Goal: Transaction & Acquisition: Purchase product/service

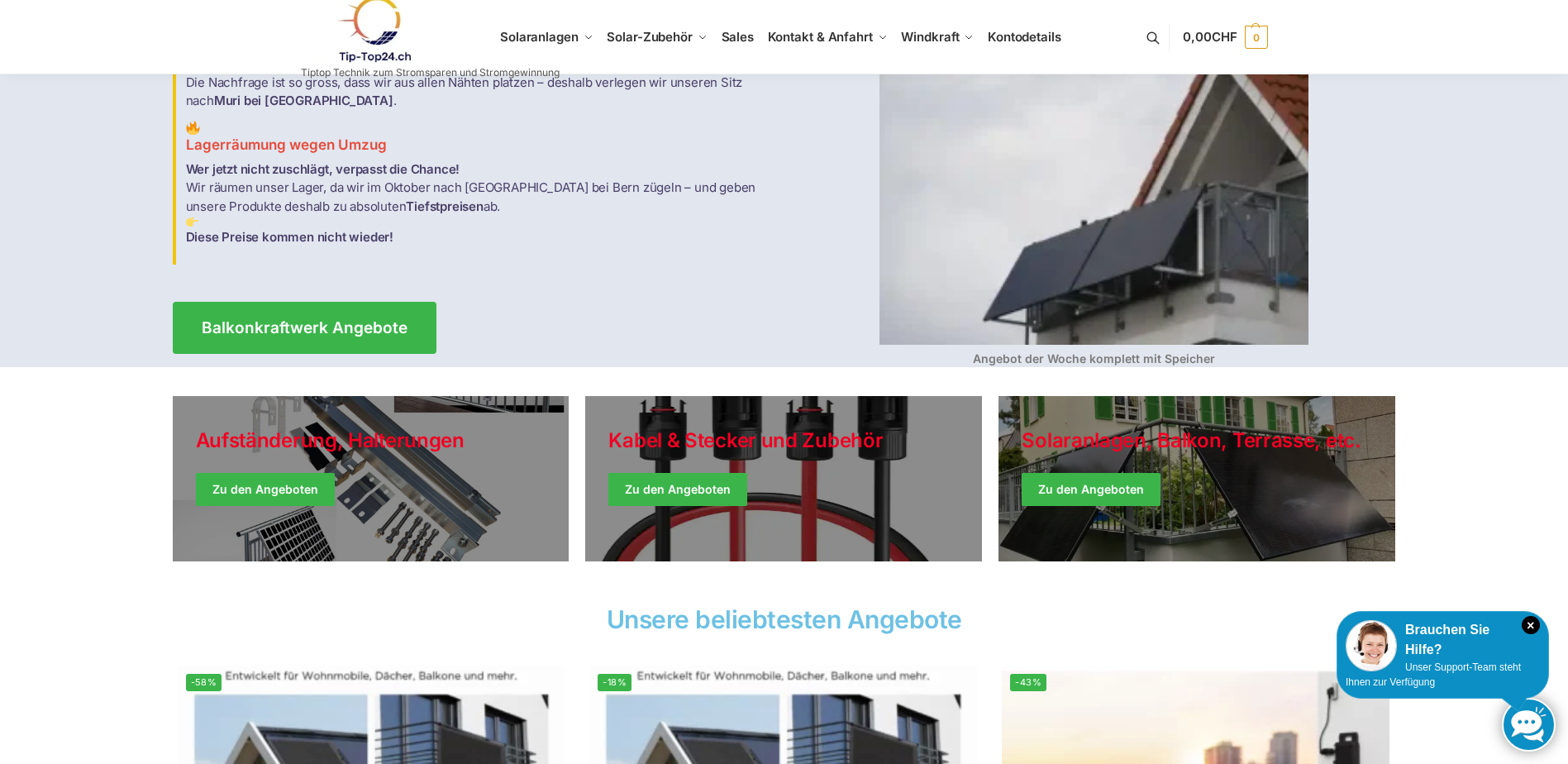
scroll to position [83, 0]
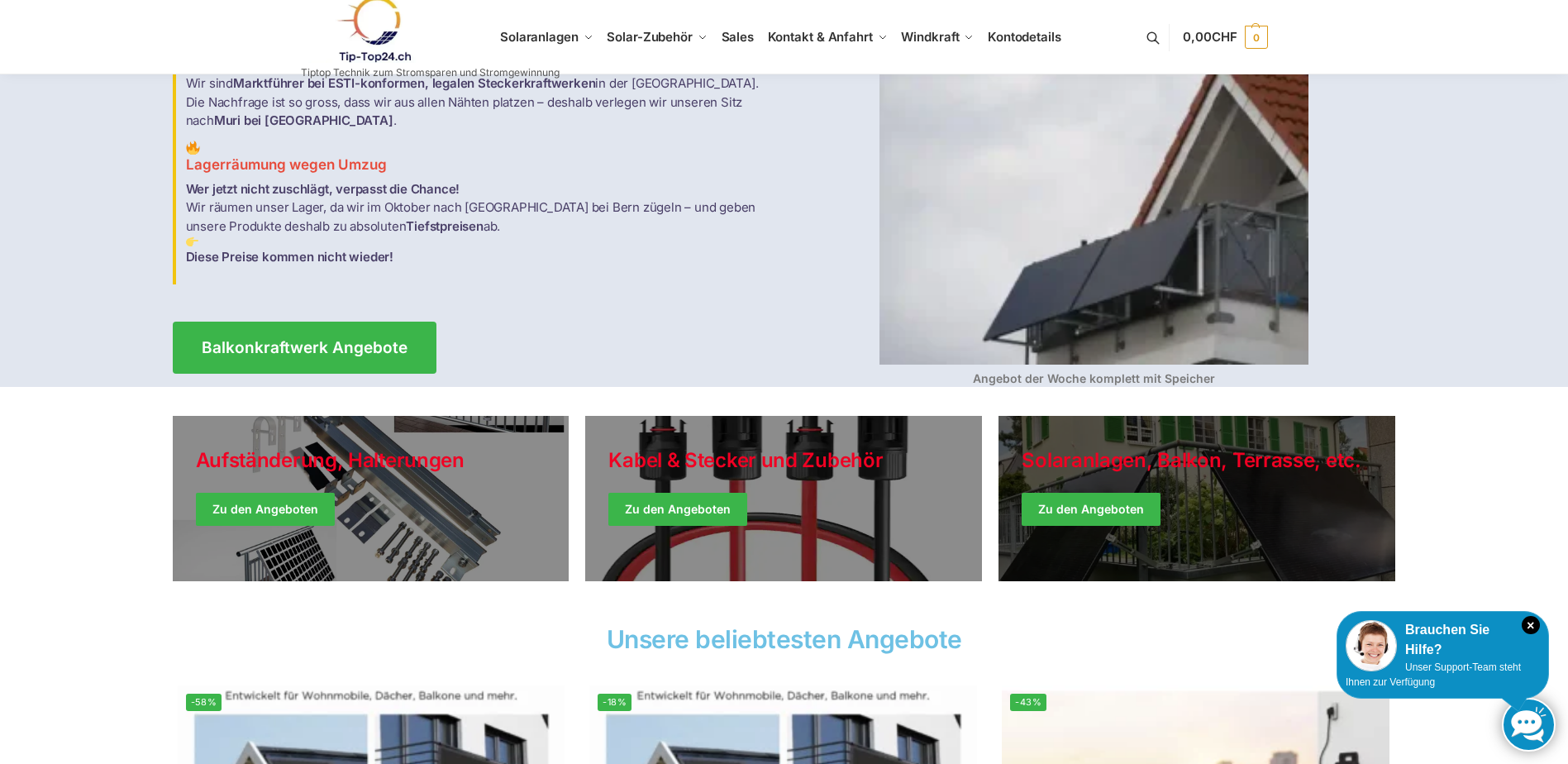
click at [1082, 488] on link "Winter Jackets" at bounding box center [1197, 498] width 397 height 165
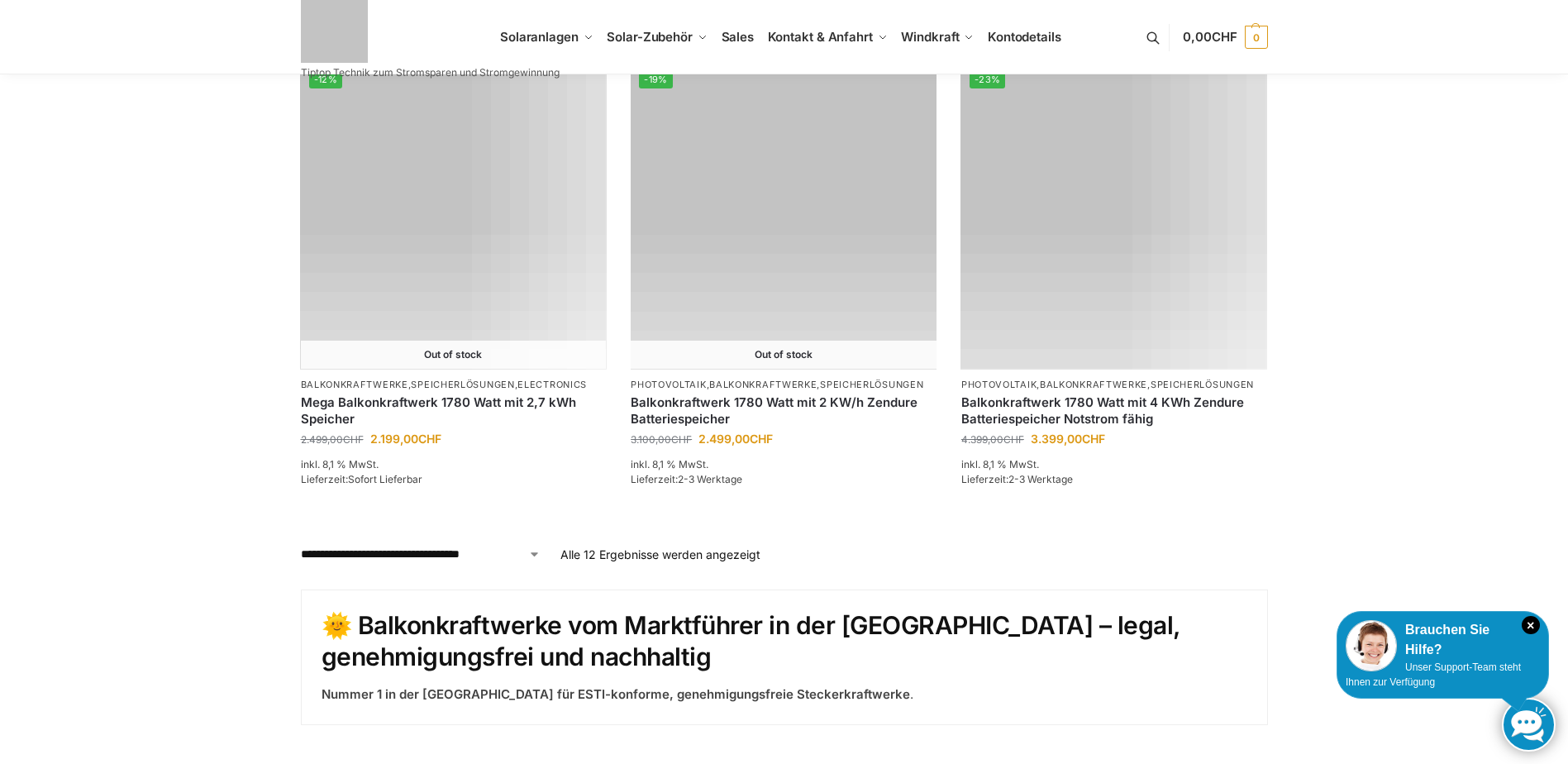
scroll to position [1984, 0]
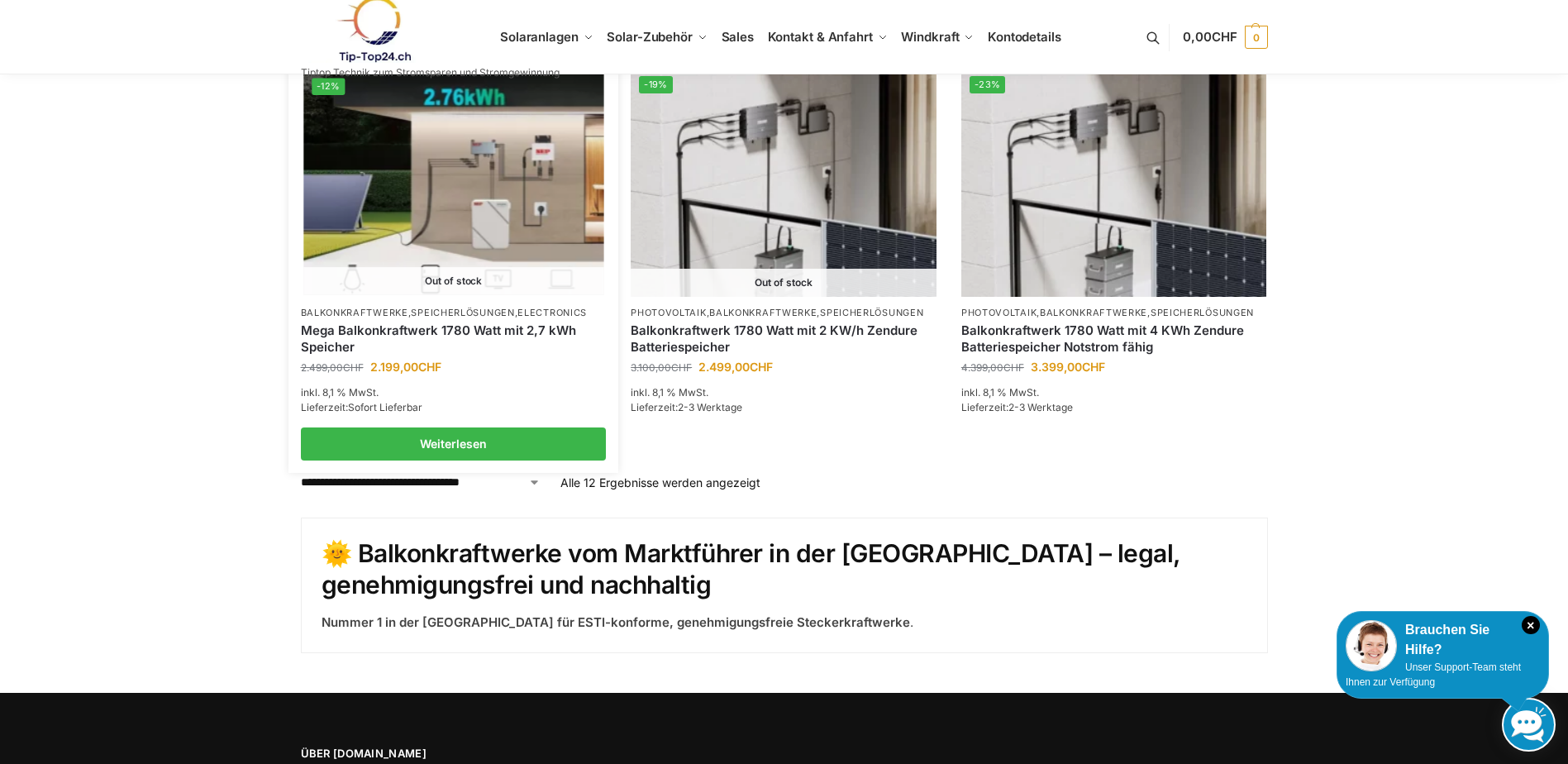
scroll to position [1276, 0]
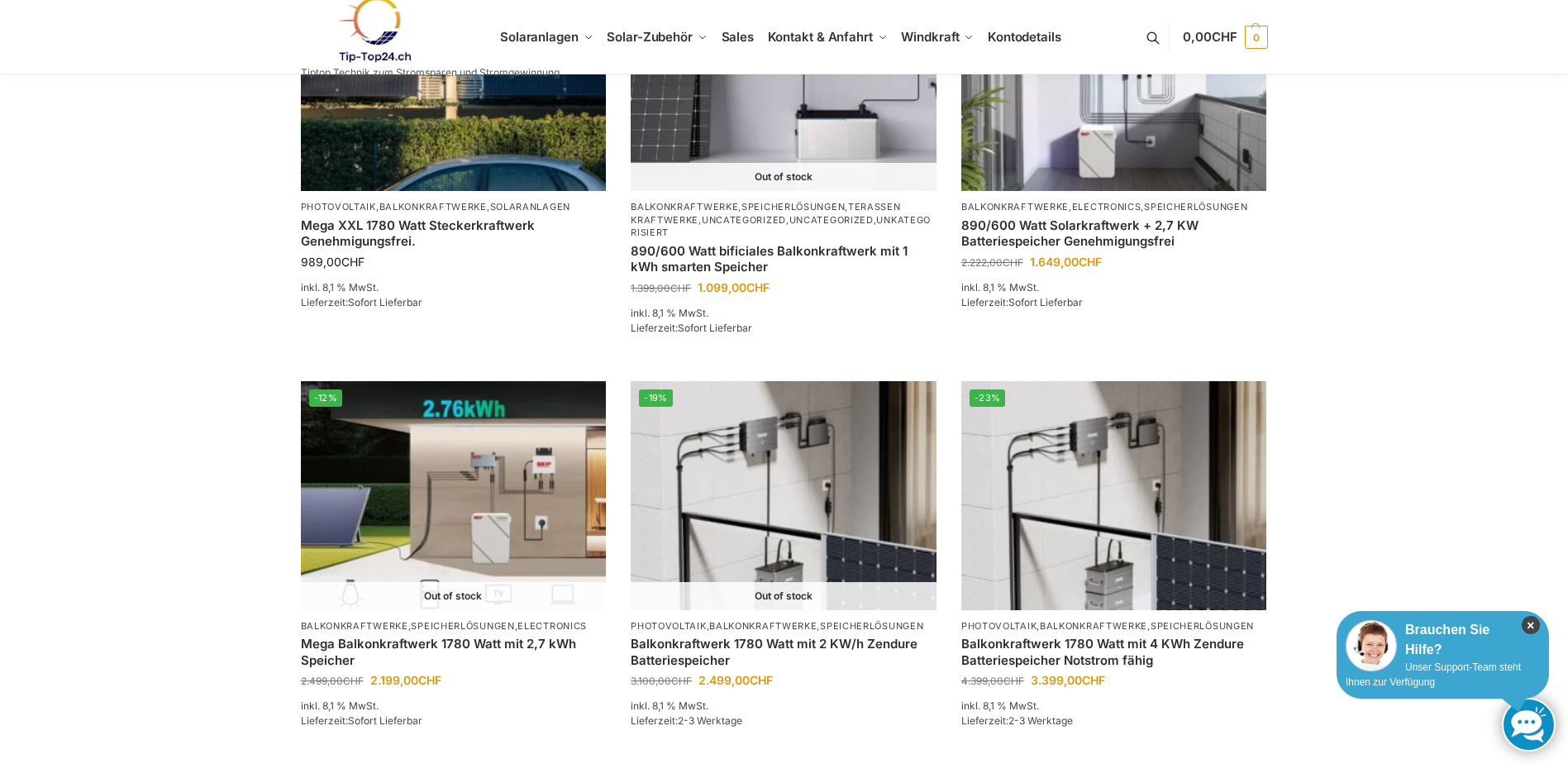
click at [1532, 624] on icon "×" at bounding box center [1531, 625] width 18 height 18
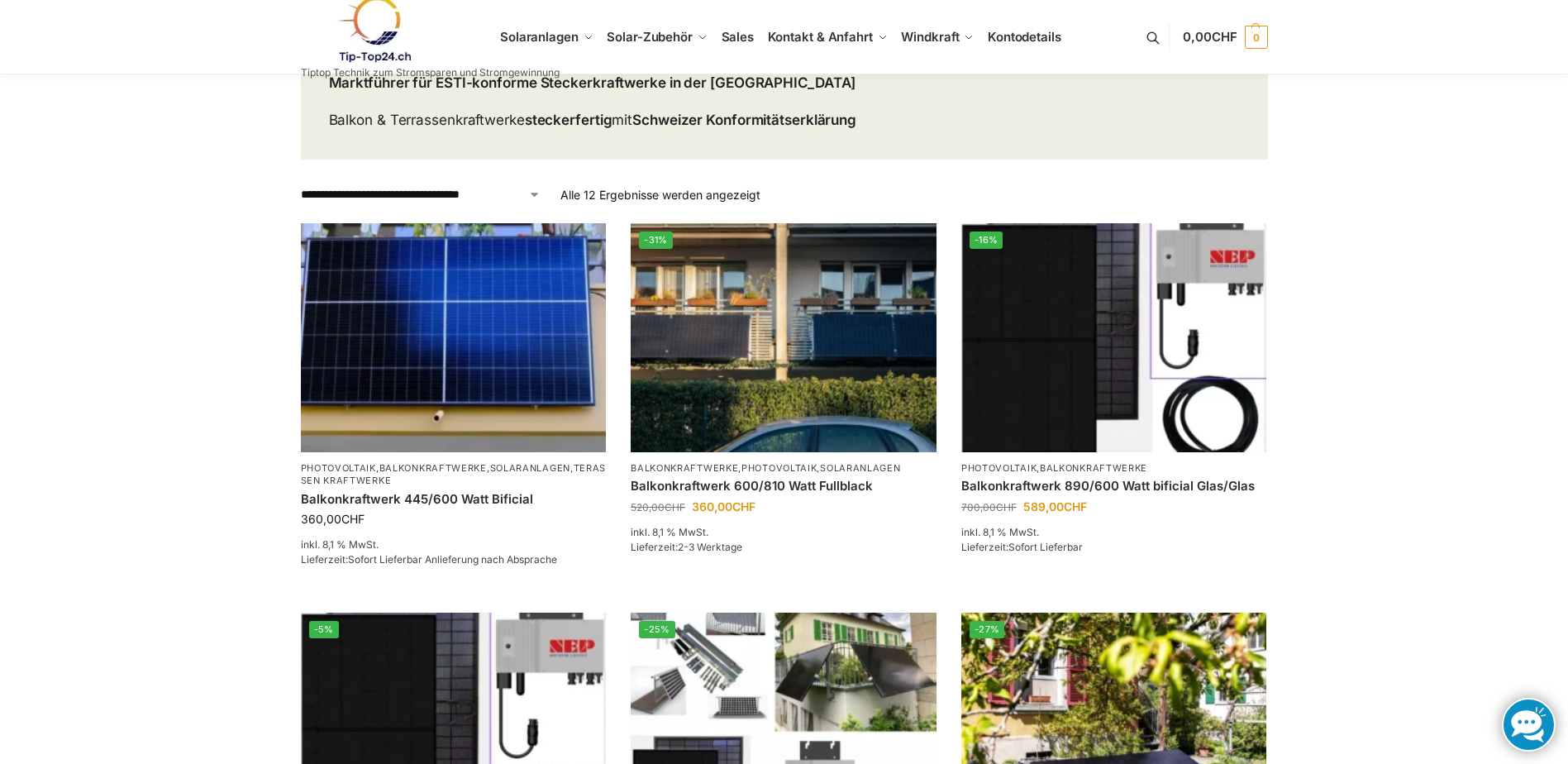
scroll to position [0, 0]
